Goal: Transaction & Acquisition: Download file/media

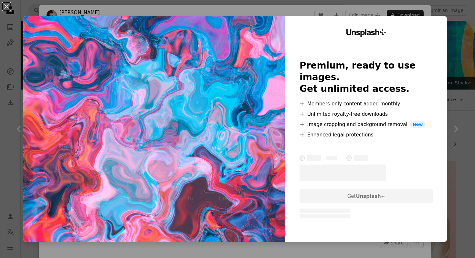
scroll to position [1377, 0]
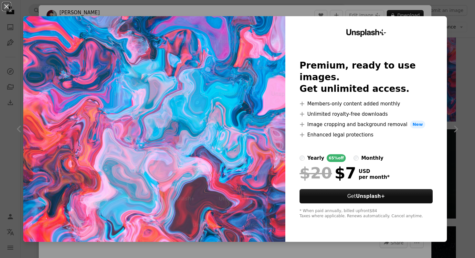
click at [294, 10] on div "An X shape Unsplash+ Premium, ready to use images. Get unlimited access. A plus…" at bounding box center [237, 129] width 475 height 258
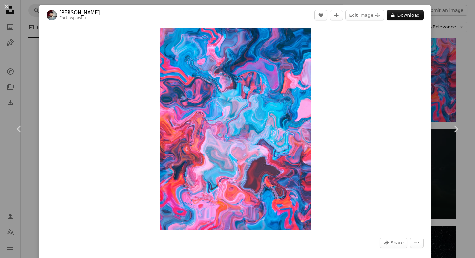
click at [465, 83] on div "An X shape Chevron left Chevron right [PERSON_NAME] For Unsplash+ A heart A plu…" at bounding box center [237, 129] width 475 height 258
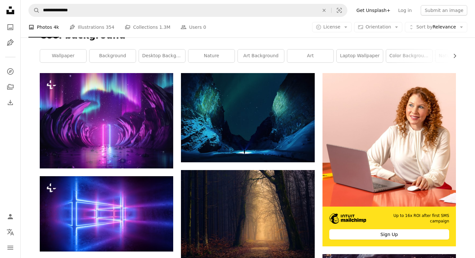
scroll to position [89, 0]
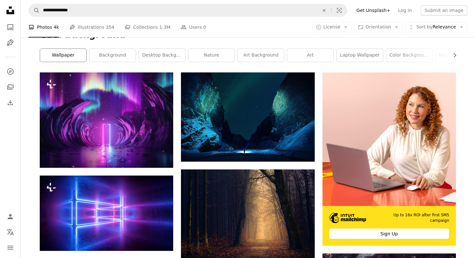
click at [72, 56] on link "wallpaper" at bounding box center [63, 55] width 46 height 13
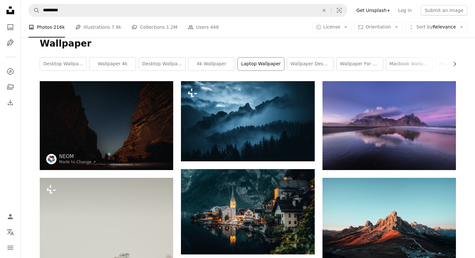
scroll to position [6, 0]
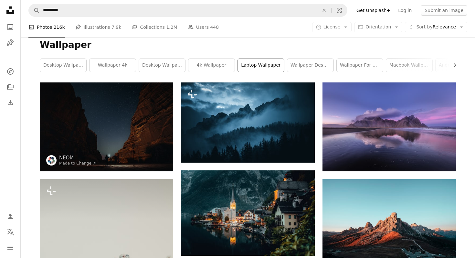
click at [272, 68] on link "laptop wallpaper" at bounding box center [261, 65] width 46 height 13
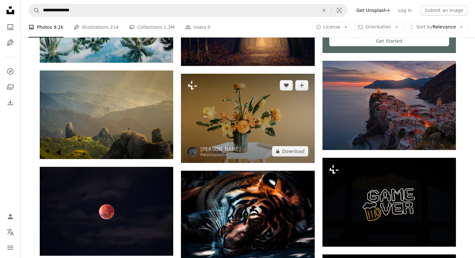
scroll to position [296, 0]
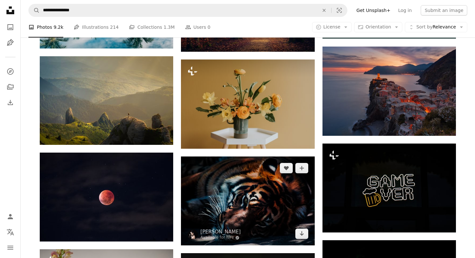
click at [269, 197] on img at bounding box center [247, 200] width 133 height 89
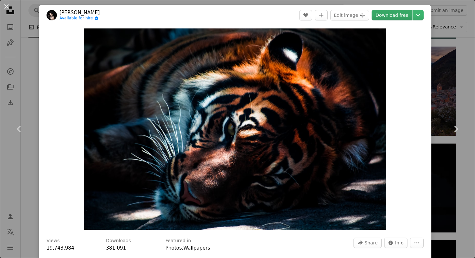
click at [411, 16] on link "Download free" at bounding box center [391, 15] width 41 height 10
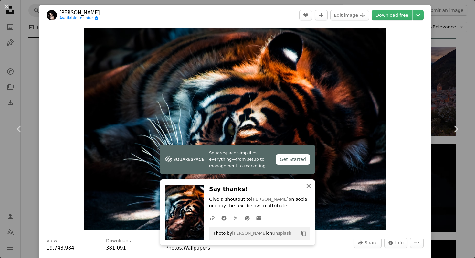
click at [305, 188] on icon "An X shape" at bounding box center [309, 186] width 8 height 8
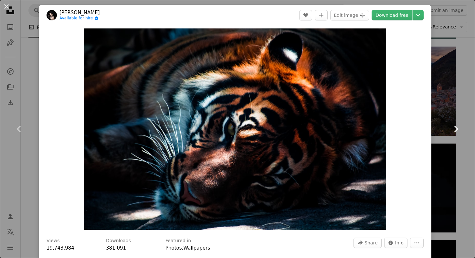
click at [453, 138] on link "Chevron right" at bounding box center [455, 129] width 39 height 62
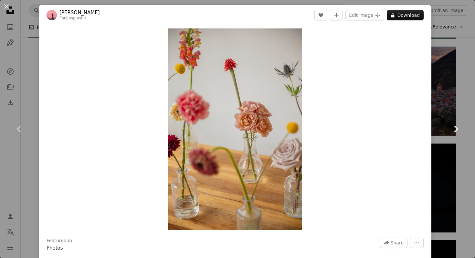
click at [448, 137] on link "Chevron right" at bounding box center [455, 129] width 39 height 62
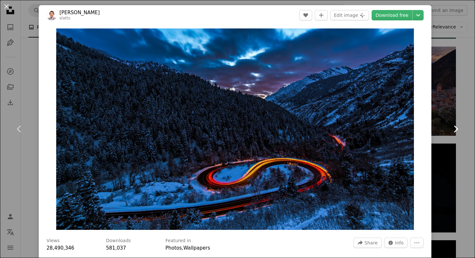
click at [448, 137] on link "Chevron right" at bounding box center [455, 129] width 39 height 62
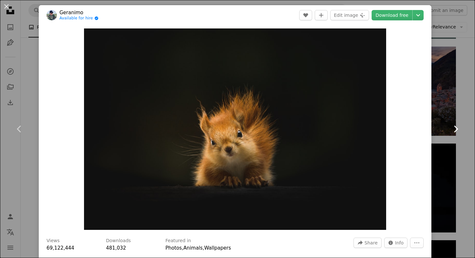
click at [448, 137] on link "Chevron right" at bounding box center [455, 129] width 39 height 62
